Goal: Task Accomplishment & Management: Use online tool/utility

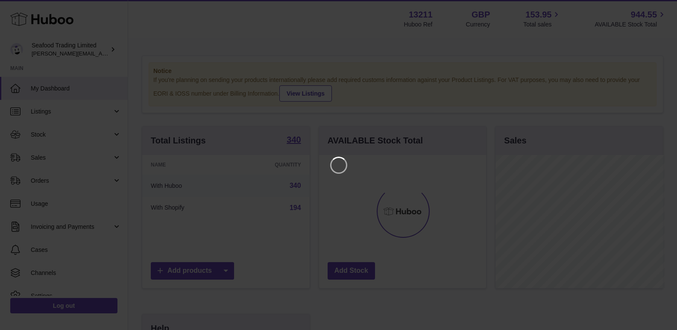
scroll to position [133, 169]
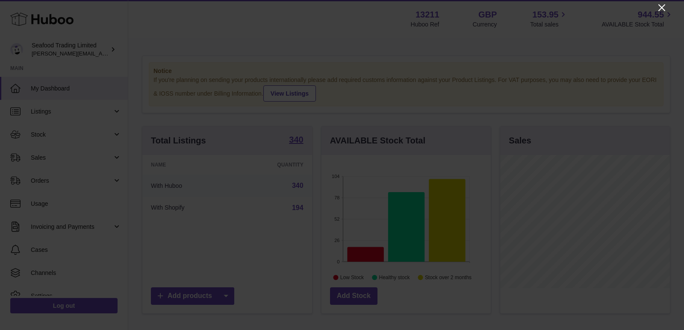
click at [663, 7] on icon "Close" at bounding box center [661, 7] width 7 height 7
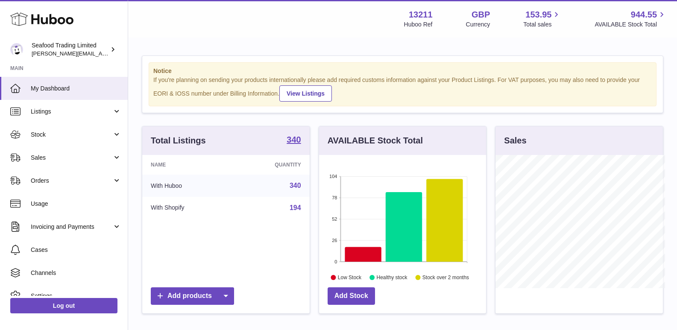
scroll to position [427241, 427207]
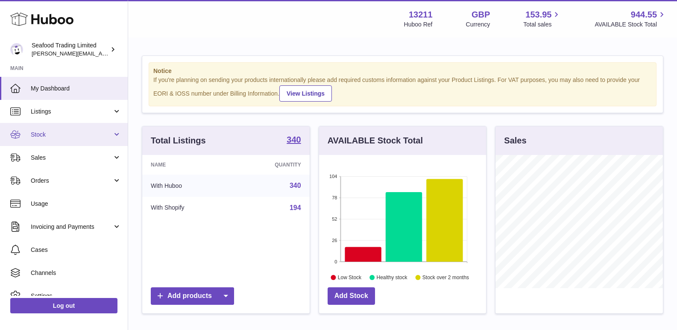
click at [47, 127] on link "Stock" at bounding box center [64, 134] width 128 height 23
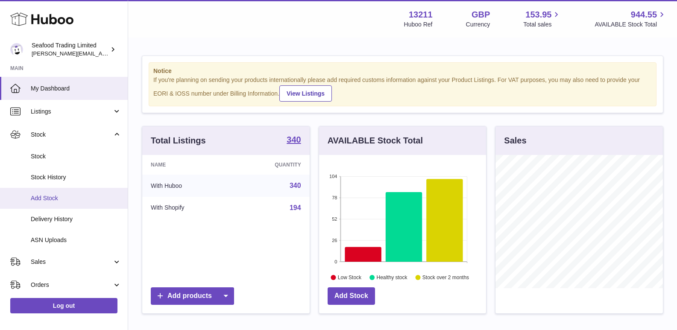
click at [40, 192] on link "Add Stock" at bounding box center [64, 198] width 128 height 21
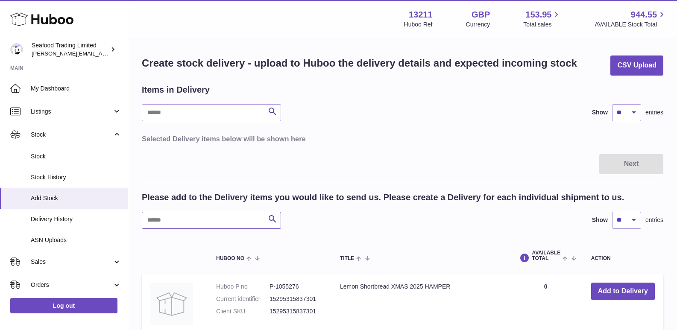
click at [186, 227] on input "text" at bounding box center [211, 220] width 139 height 17
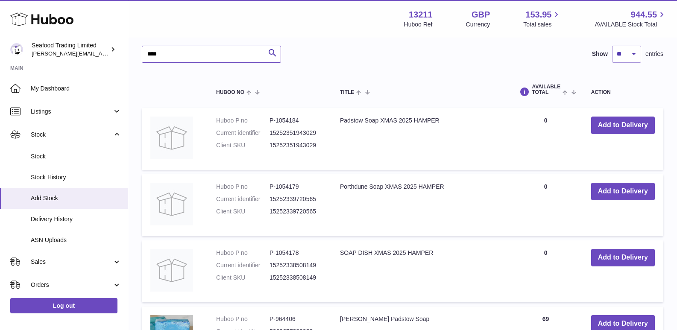
scroll to position [171, 0]
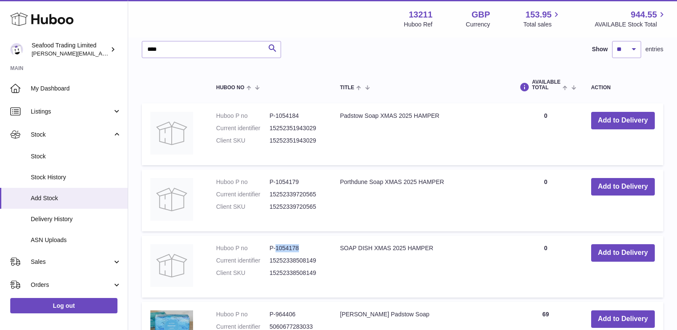
drag, startPoint x: 275, startPoint y: 248, endPoint x: 299, endPoint y: 247, distance: 23.9
click at [299, 247] on dd "P-1054178" at bounding box center [296, 248] width 53 height 8
copy dd "1054178"
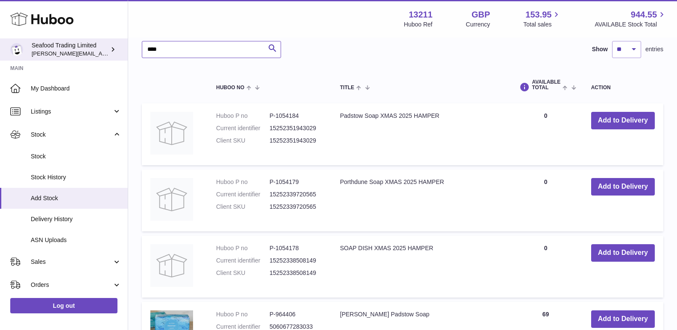
drag, startPoint x: 164, startPoint y: 46, endPoint x: 124, endPoint y: 46, distance: 40.2
click at [124, 46] on div "Huboo Seafood Trading Limited [EMAIL_ADDRESS][DOMAIN_NAME] Main My Dashboard Li…" at bounding box center [338, 271] width 677 height 884
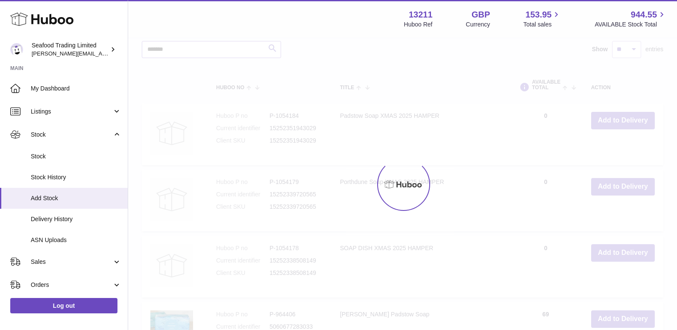
scroll to position [164, 0]
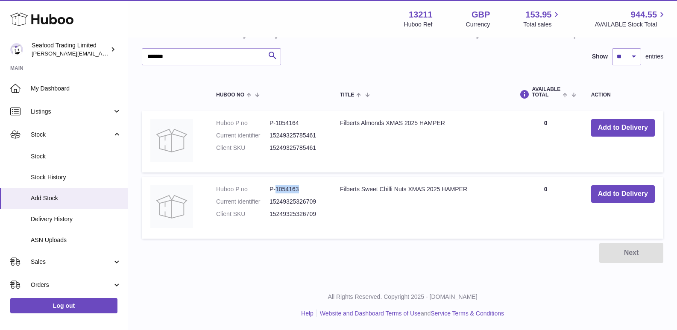
drag, startPoint x: 277, startPoint y: 189, endPoint x: 301, endPoint y: 187, distance: 24.9
click at [301, 187] on dd "P-1054163" at bounding box center [296, 189] width 53 height 8
copy dd "1054163"
drag, startPoint x: 179, startPoint y: 55, endPoint x: 137, endPoint y: 55, distance: 42.3
click at [137, 55] on div "Create stock delivery - upload to Huboo the delivery details and expected incom…" at bounding box center [402, 78] width 549 height 406
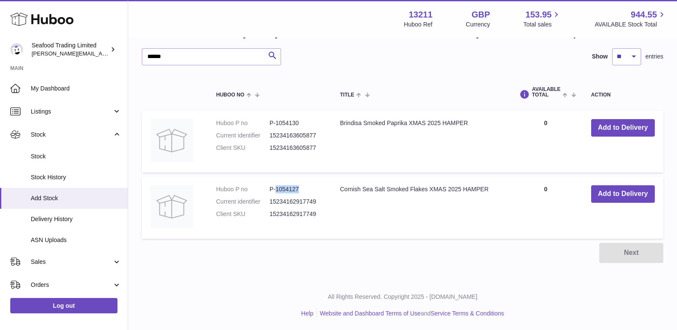
drag, startPoint x: 276, startPoint y: 187, endPoint x: 300, endPoint y: 190, distance: 25.0
click at [300, 190] on dd "P-1054127" at bounding box center [296, 189] width 53 height 8
copy dd "1054127"
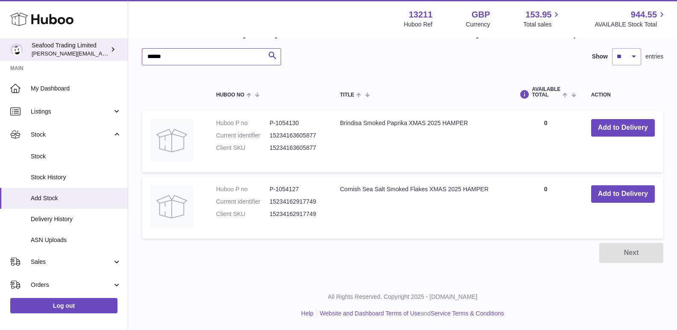
drag, startPoint x: 173, startPoint y: 58, endPoint x: 123, endPoint y: 59, distance: 50.0
click at [123, 59] on div "Huboo Seafood Trading Limited [EMAIL_ADDRESS][DOMAIN_NAME] Main My Dashboard Li…" at bounding box center [338, 83] width 677 height 494
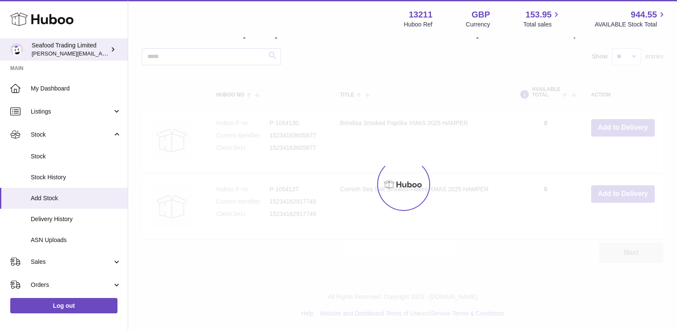
scroll to position [98, 0]
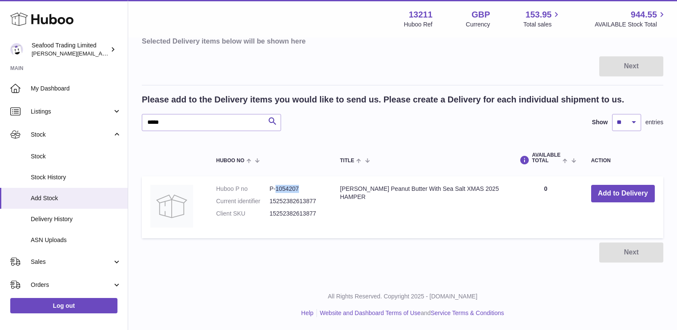
drag, startPoint x: 276, startPoint y: 188, endPoint x: 300, endPoint y: 192, distance: 24.7
click at [300, 192] on dd "P-1054207" at bounding box center [296, 189] width 53 height 8
copy dd "1054207"
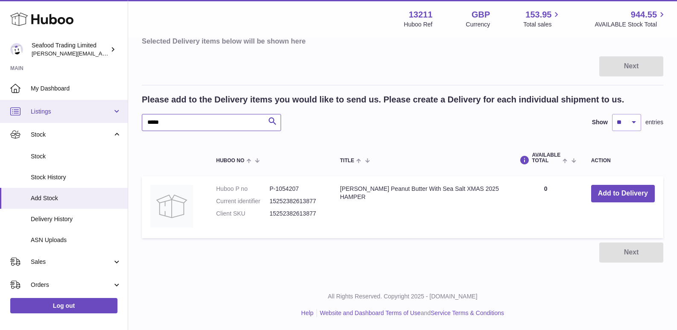
drag, startPoint x: 193, startPoint y: 130, endPoint x: 95, endPoint y: 117, distance: 98.8
click at [95, 117] on div "Huboo Seafood Trading Limited [EMAIL_ADDRESS][DOMAIN_NAME] Main My Dashboard Li…" at bounding box center [338, 116] width 677 height 428
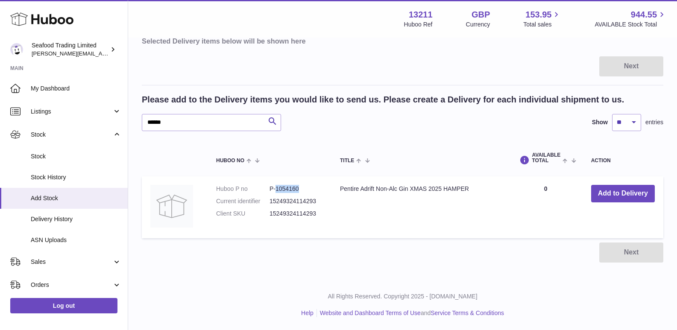
drag, startPoint x: 277, startPoint y: 188, endPoint x: 299, endPoint y: 190, distance: 22.7
click at [299, 190] on dd "P-1054160" at bounding box center [296, 189] width 53 height 8
copy dd "1054160"
drag, startPoint x: 180, startPoint y: 124, endPoint x: 146, endPoint y: 121, distance: 33.8
click at [146, 121] on input "******" at bounding box center [211, 122] width 139 height 17
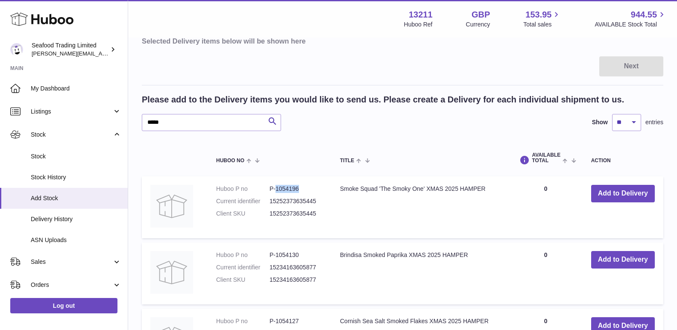
drag, startPoint x: 298, startPoint y: 188, endPoint x: 275, endPoint y: 186, distance: 22.8
click at [275, 186] on dd "P-1054196" at bounding box center [296, 189] width 53 height 8
copy dd "1054196"
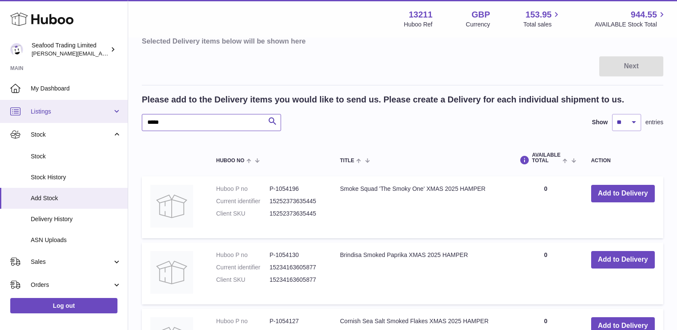
drag, startPoint x: 174, startPoint y: 121, endPoint x: 117, endPoint y: 120, distance: 56.8
click at [117, 120] on div "Huboo Seafood Trading Limited [EMAIL_ADDRESS][DOMAIN_NAME] Main My Dashboard Li…" at bounding box center [338, 182] width 677 height 560
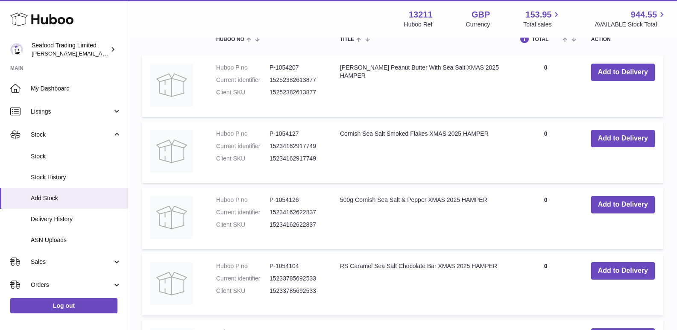
scroll to position [55, 0]
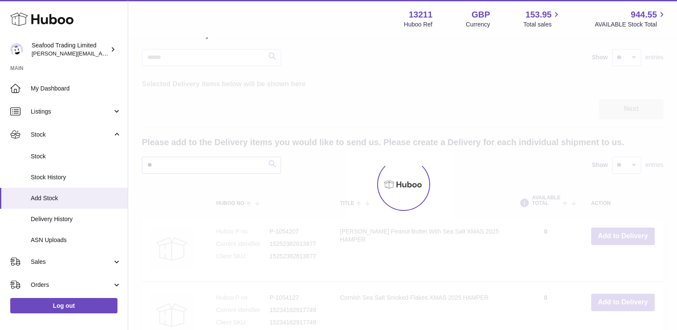
type input "*"
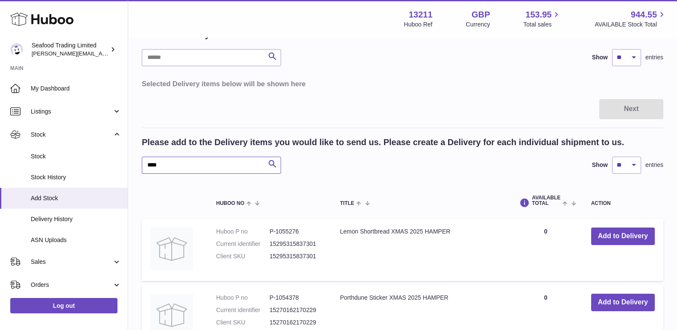
type input "*****"
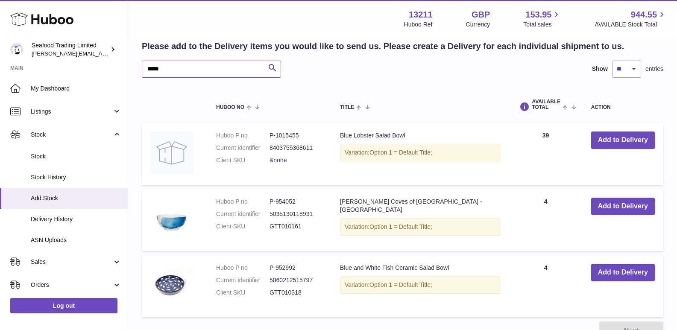
scroll to position [12, 0]
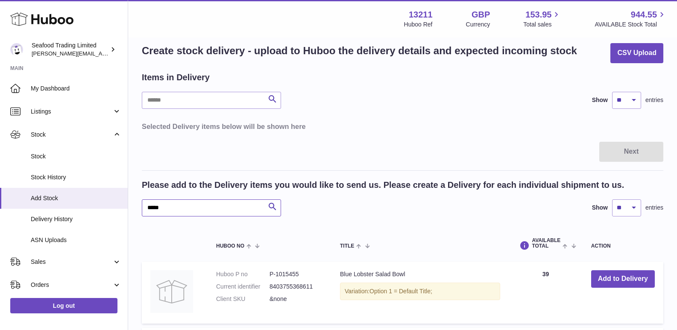
drag, startPoint x: 173, startPoint y: 208, endPoint x: 139, endPoint y: 210, distance: 34.3
click at [139, 210] on div "Create stock delivery - upload to Huboo the delivery details and expected incom…" at bounding box center [402, 262] width 549 height 472
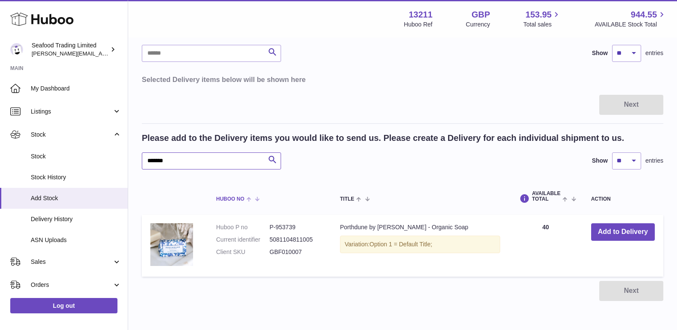
scroll to position [98, 0]
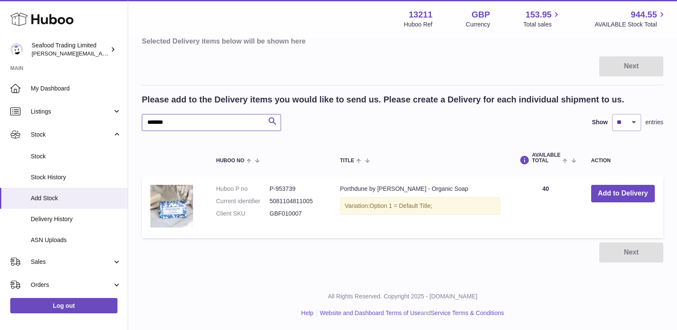
drag, startPoint x: 178, startPoint y: 122, endPoint x: 128, endPoint y: 122, distance: 50.4
click at [128, 122] on div "Huboo Seafood Trading Limited [EMAIL_ADDRESS][DOMAIN_NAME] Main My Dashboard Li…" at bounding box center [338, 116] width 677 height 428
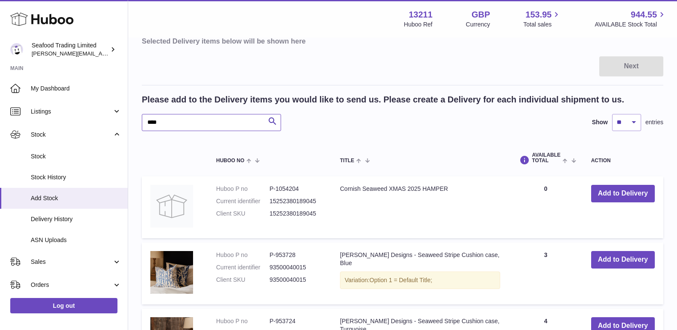
drag, startPoint x: 163, startPoint y: 124, endPoint x: 137, endPoint y: 123, distance: 26.5
click at [137, 123] on div "Create stock delivery - upload to Huboo the delivery details and expected incom…" at bounding box center [402, 177] width 549 height 472
type input "****"
